Goal: Check status: Check status

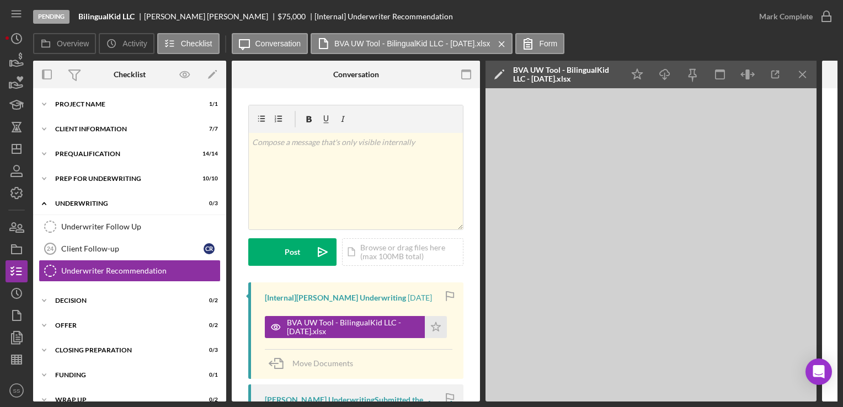
scroll to position [40, 0]
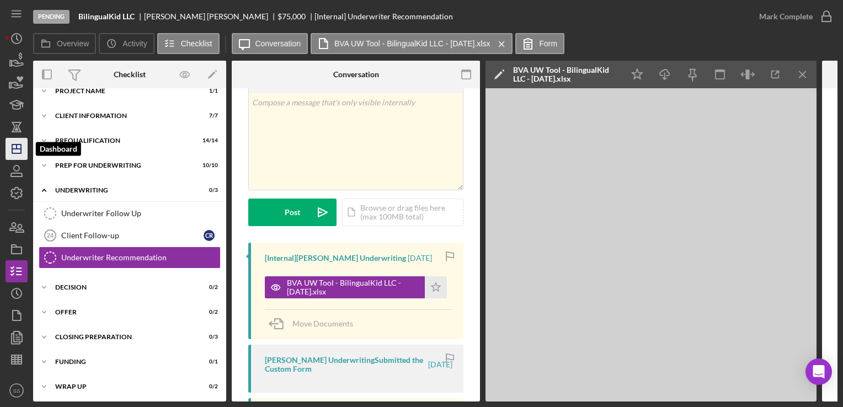
click at [15, 143] on icon "Icon/Dashboard" at bounding box center [17, 149] width 28 height 28
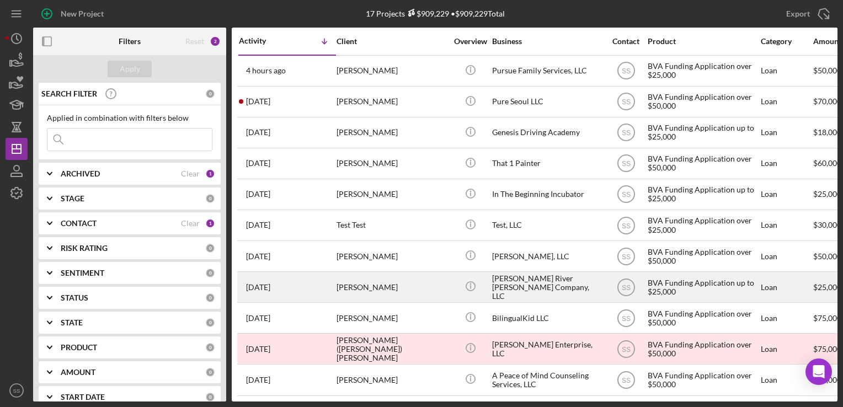
scroll to position [193, 0]
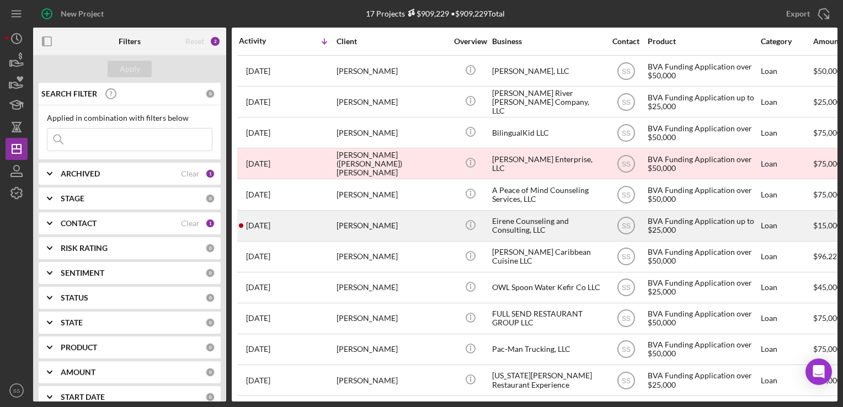
click at [358, 233] on td "[PERSON_NAME]" at bounding box center [392, 225] width 113 height 31
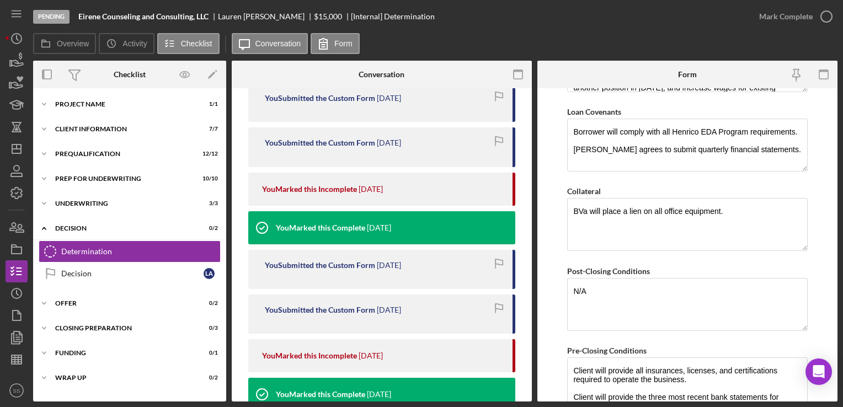
scroll to position [613, 0]
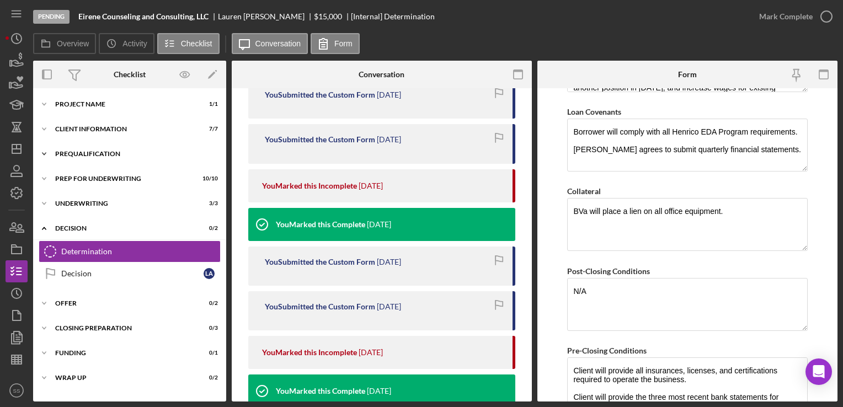
click at [85, 161] on div "Icon/Expander Prequalification 12 / 12" at bounding box center [129, 154] width 193 height 22
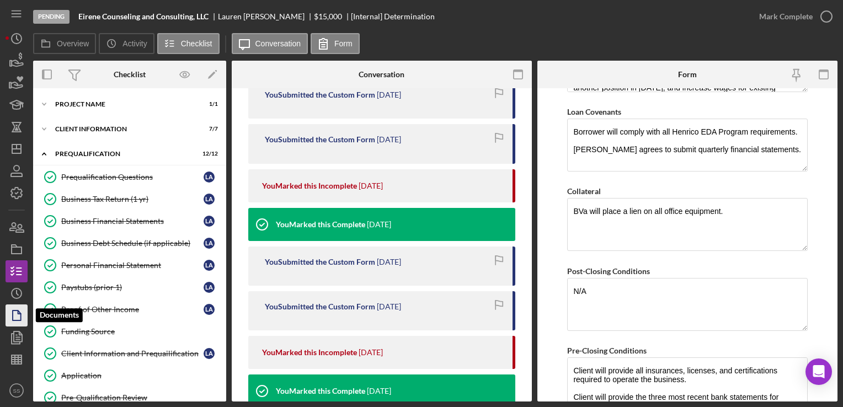
drag, startPoint x: 14, startPoint y: 325, endPoint x: 9, endPoint y: 322, distance: 6.3
click at [9, 322] on icon "button" at bounding box center [17, 316] width 28 height 28
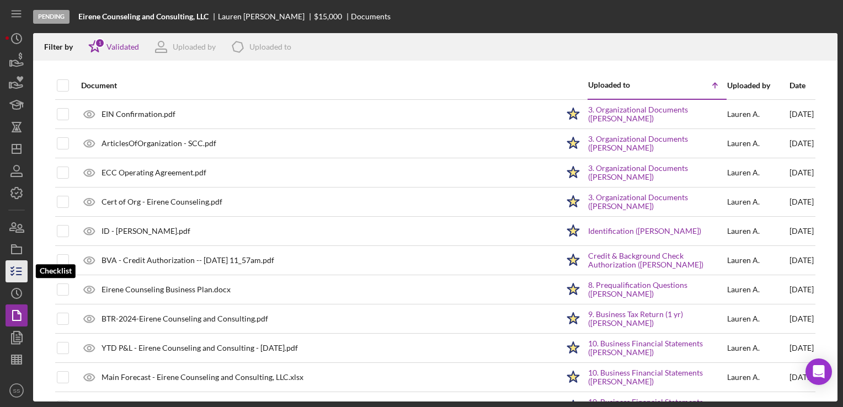
click at [12, 268] on polyline "button" at bounding box center [12, 268] width 3 height 2
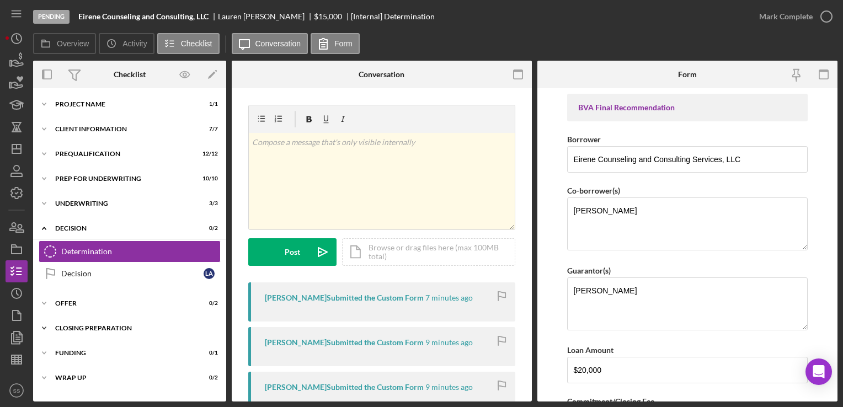
click at [90, 326] on div "Closing Preparation" at bounding box center [133, 328] width 157 height 7
click at [87, 296] on div "Icon/Expander Offer 0 / 2" at bounding box center [129, 303] width 193 height 22
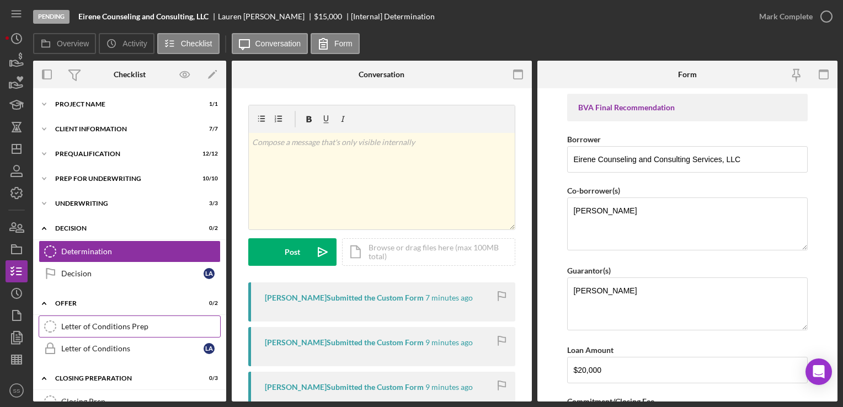
click at [97, 318] on link "Letter of Conditions Prep Letter of Conditions Prep" at bounding box center [130, 326] width 182 height 22
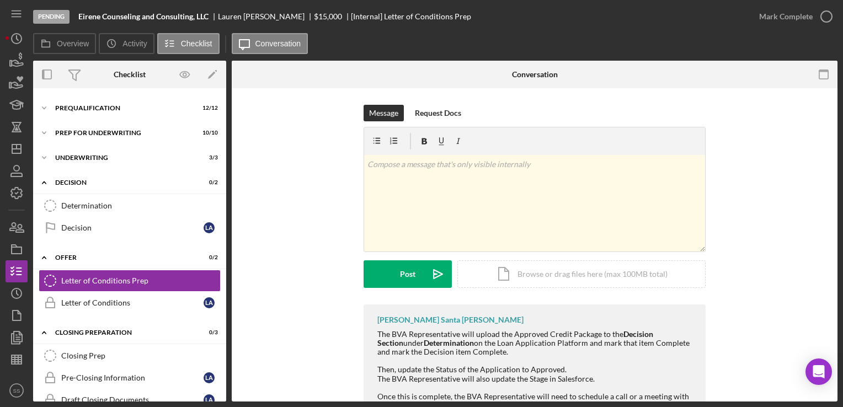
scroll to position [45, 0]
click at [108, 165] on div "Icon/Expander Underwriting 3 / 3" at bounding box center [129, 158] width 193 height 22
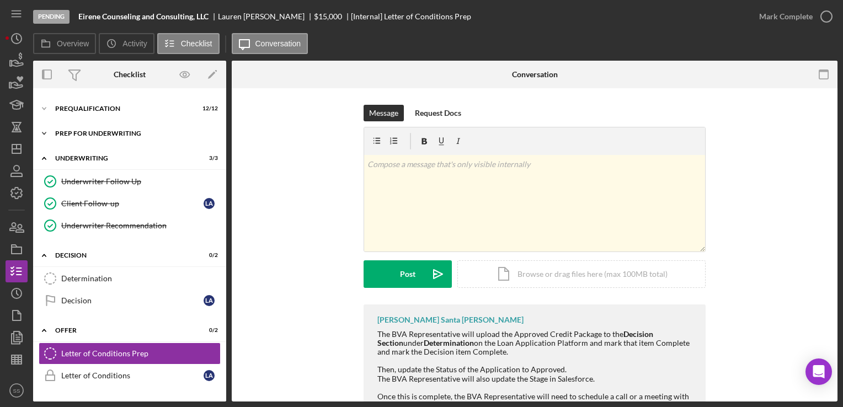
click at [112, 135] on div "Prep for Underwriting" at bounding box center [133, 133] width 157 height 7
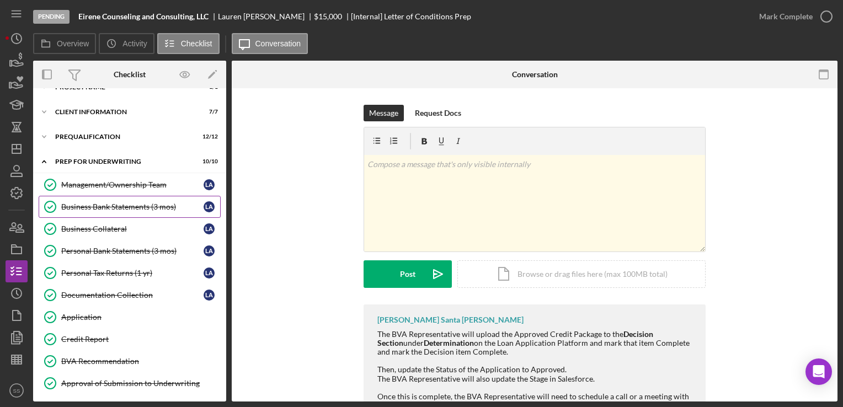
scroll to position [0, 0]
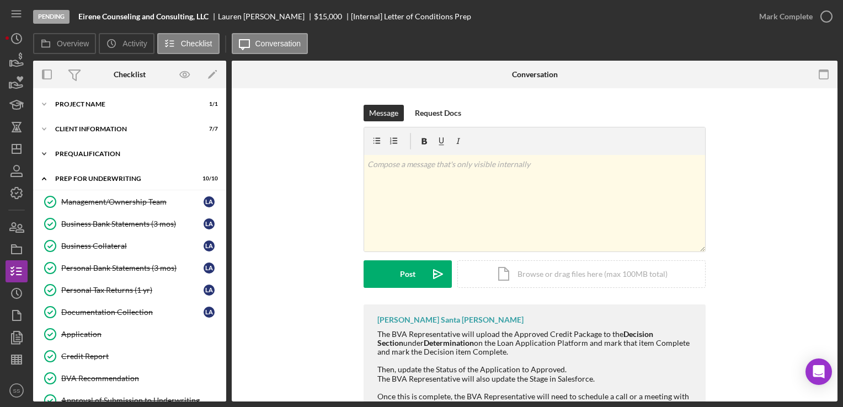
click at [114, 156] on div "Prequalification" at bounding box center [133, 154] width 157 height 7
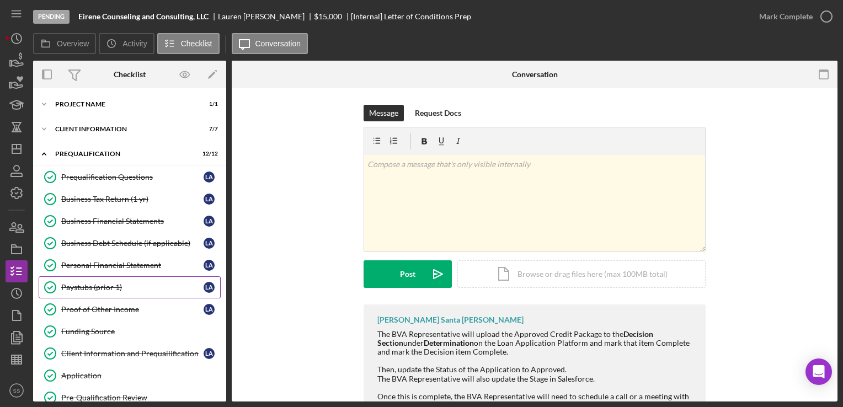
click at [97, 287] on div "Paystubs (prior 1)" at bounding box center [132, 287] width 142 height 9
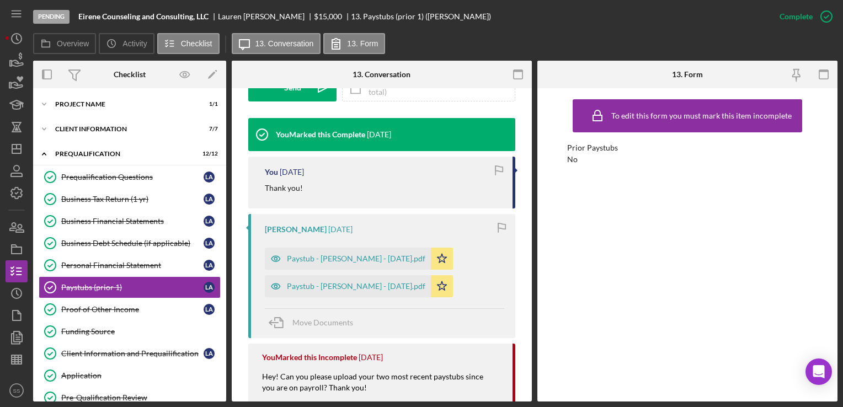
scroll to position [352, 0]
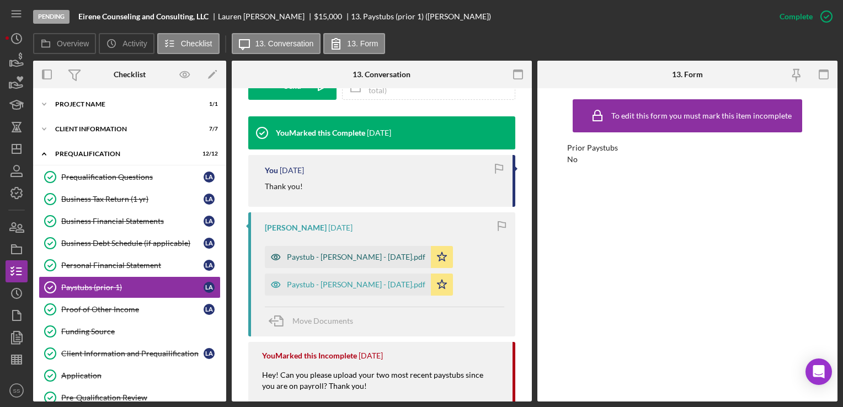
click at [346, 258] on div "Paystub - [PERSON_NAME] - [DATE].pdf" at bounding box center [356, 257] width 138 height 9
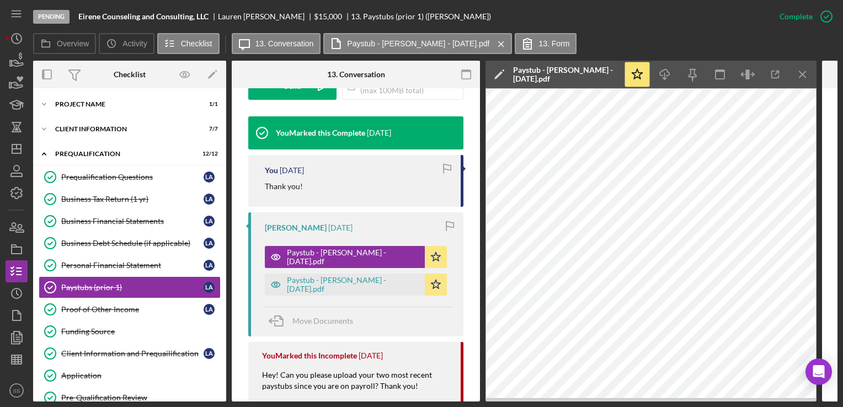
click at [309, 243] on div "Paystub - [PERSON_NAME] - [DATE].pdf Icon/Star" at bounding box center [359, 254] width 188 height 28
click at [110, 261] on div "Personal Financial Statement" at bounding box center [132, 265] width 142 height 9
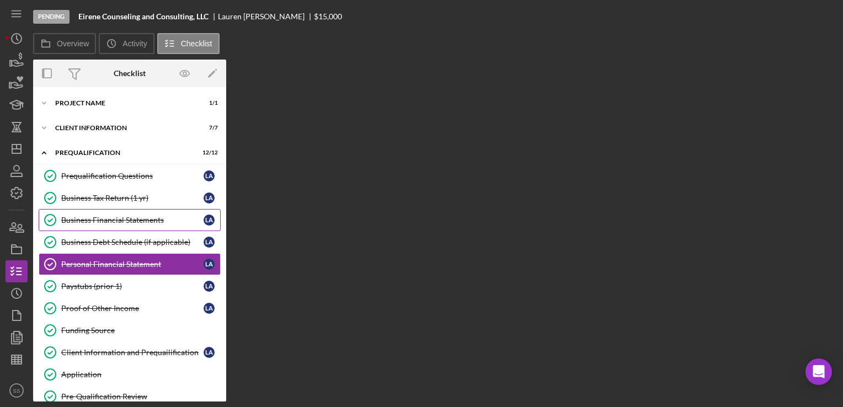
click at [110, 222] on div "Business Financial Statements" at bounding box center [132, 220] width 142 height 9
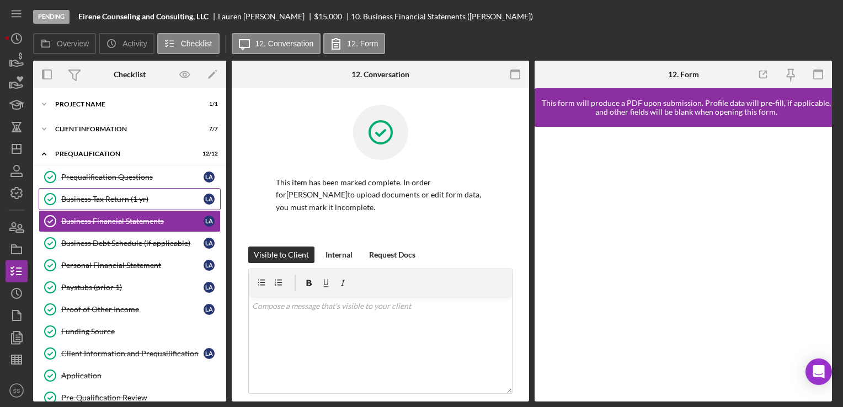
click at [114, 201] on div "Business Tax Return (1 yr)" at bounding box center [132, 199] width 142 height 9
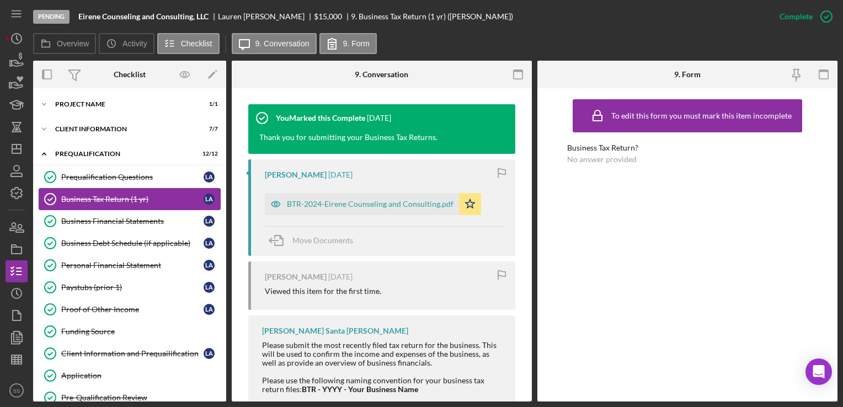
scroll to position [367, 0]
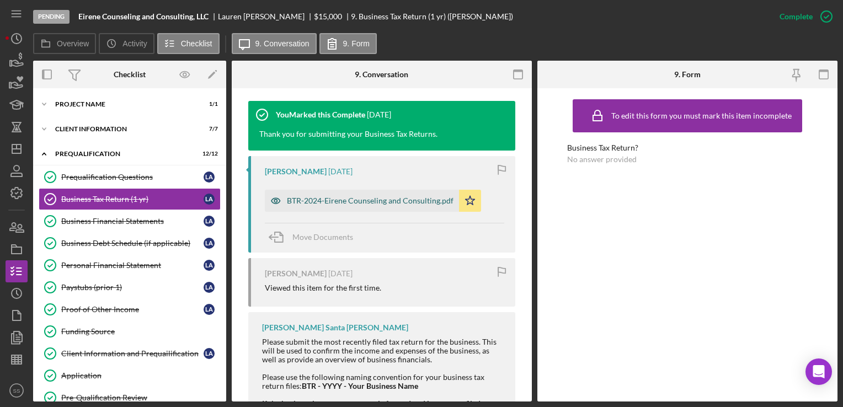
click at [384, 201] on div "BTR-2024-Eirene Counseling and Consulting.pdf" at bounding box center [370, 200] width 167 height 9
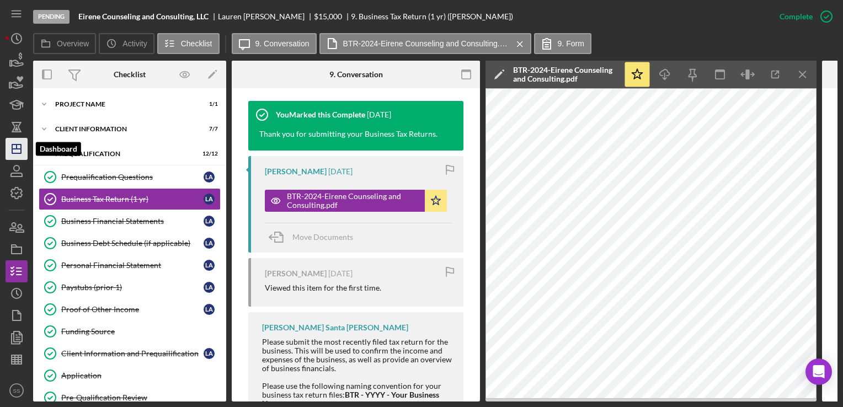
click at [20, 151] on icon "Icon/Dashboard" at bounding box center [17, 149] width 28 height 28
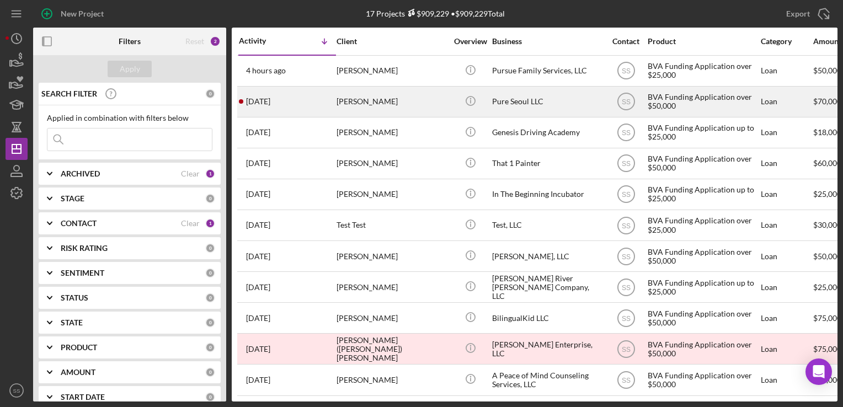
click at [289, 113] on div "[DATE] [PERSON_NAME]" at bounding box center [287, 101] width 97 height 29
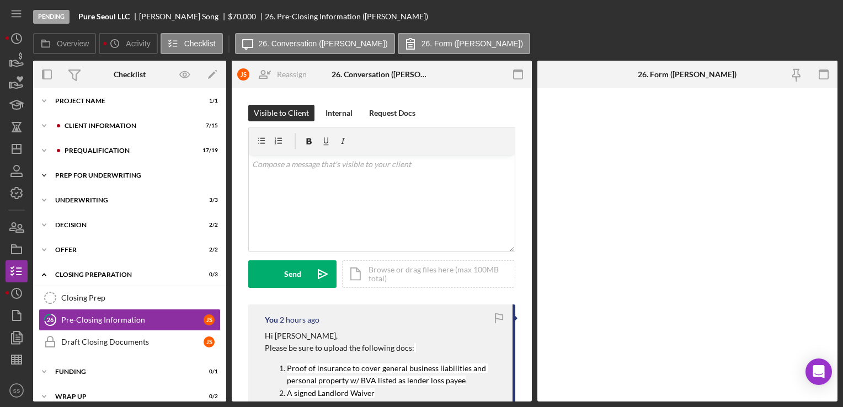
scroll to position [37, 0]
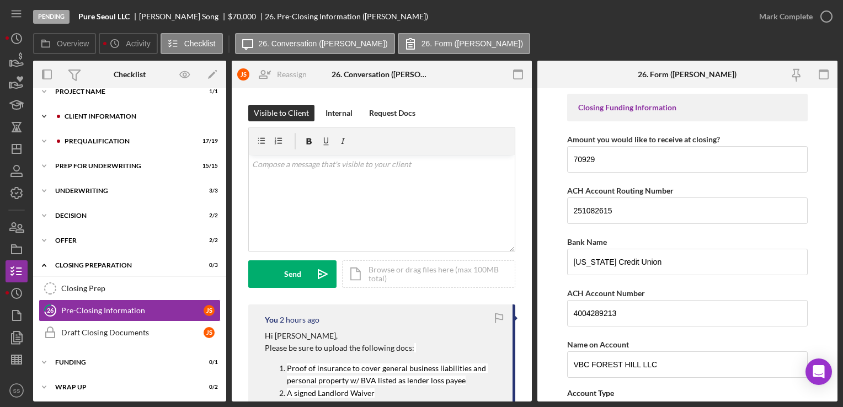
click at [117, 106] on div "Icon/Expander Client Information 7 / 15" at bounding box center [129, 116] width 193 height 22
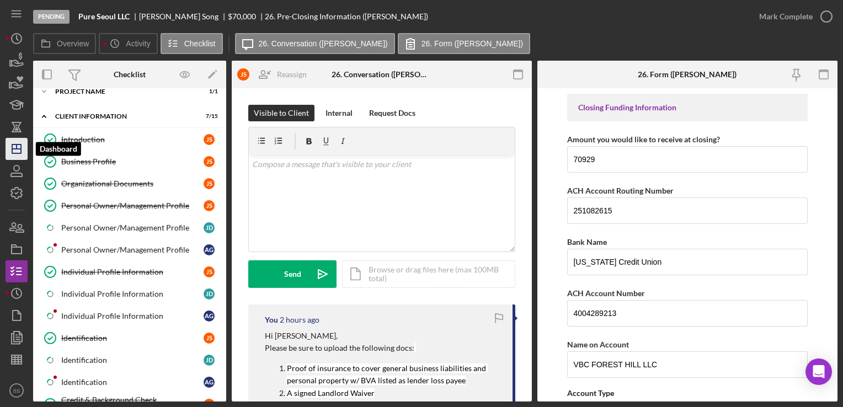
click at [19, 138] on icon "Icon/Dashboard" at bounding box center [17, 149] width 28 height 28
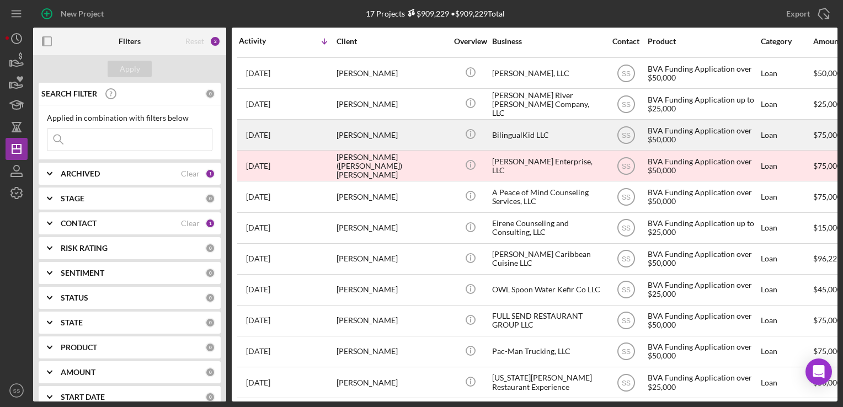
scroll to position [183, 0]
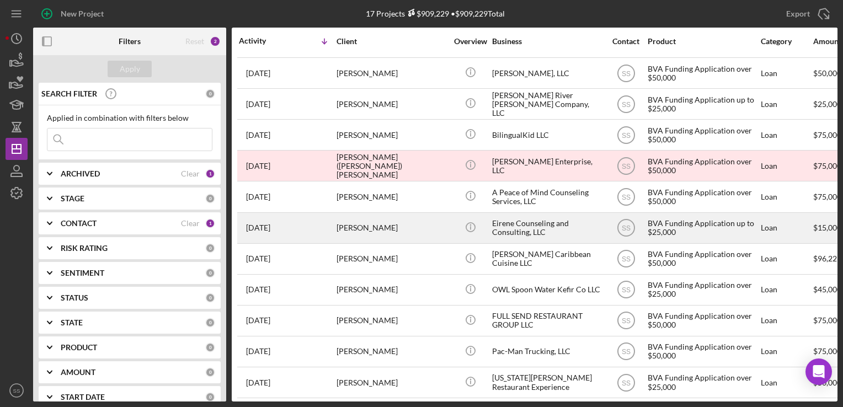
click at [382, 238] on div "[PERSON_NAME]" at bounding box center [391, 227] width 110 height 29
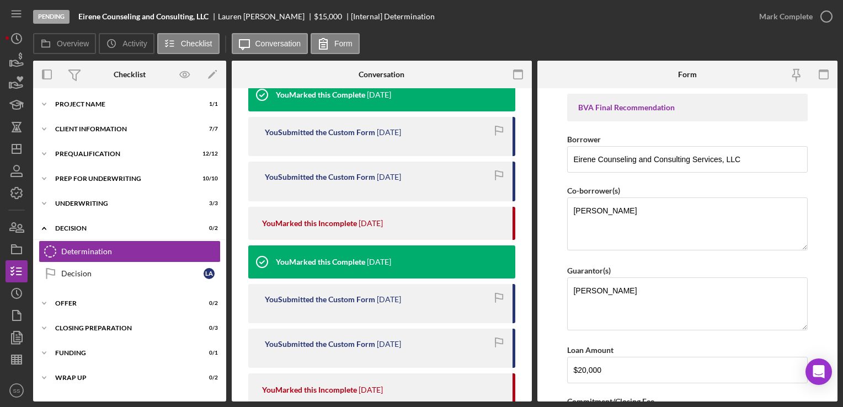
scroll to position [577, 0]
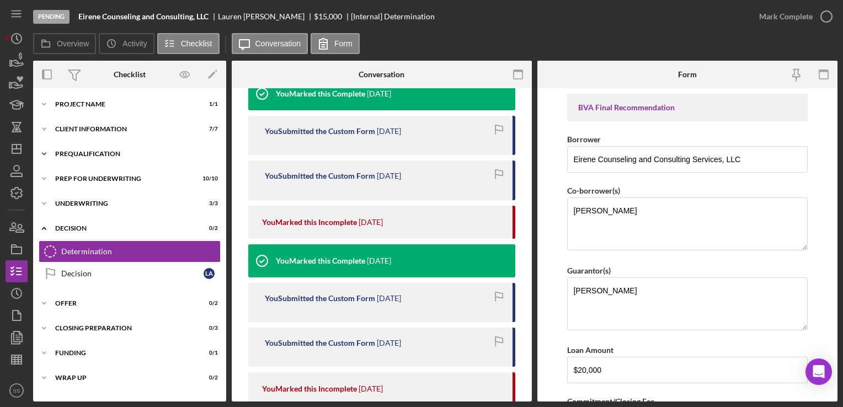
click at [86, 147] on div "Icon/Expander Prequalification 12 / 12" at bounding box center [129, 154] width 193 height 22
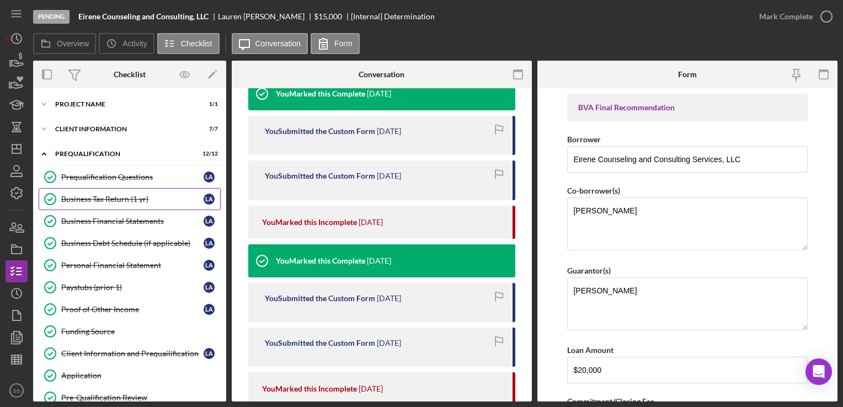
click at [104, 202] on div "Business Tax Return (1 yr)" at bounding box center [132, 199] width 142 height 9
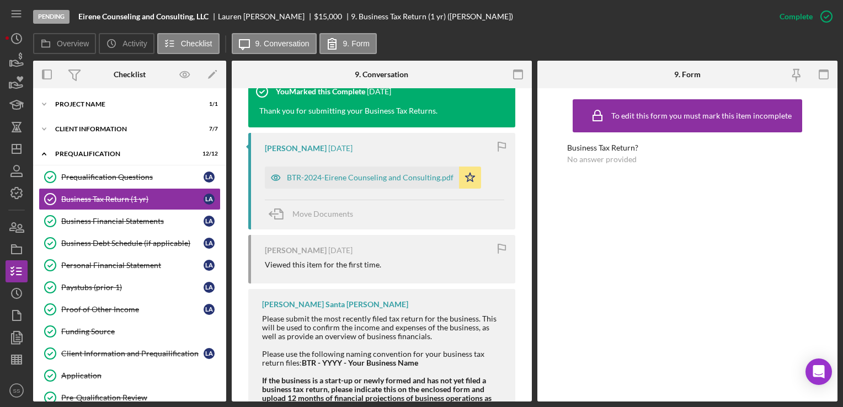
scroll to position [398, 0]
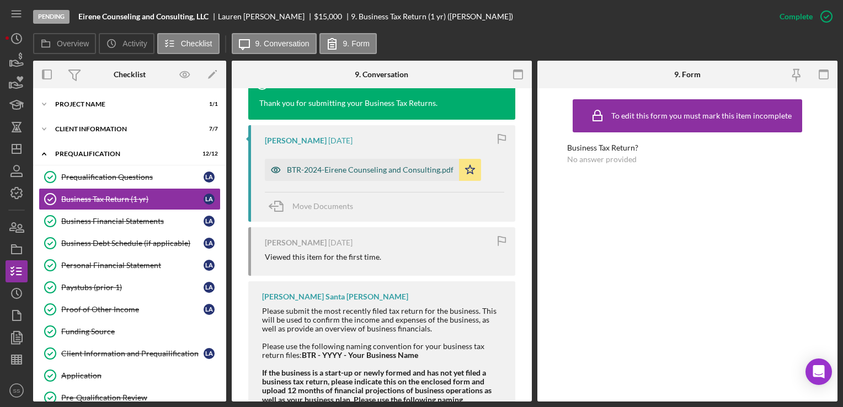
click at [369, 173] on div "BTR-2024-Eirene Counseling and Consulting.pdf" at bounding box center [370, 169] width 167 height 9
